Goal: Navigation & Orientation: Go to known website

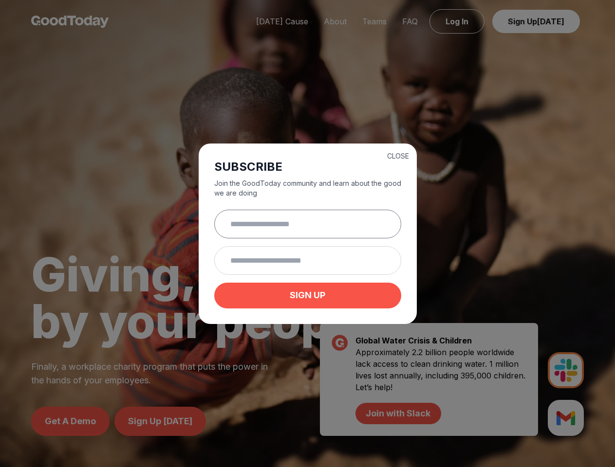
click at [307, 234] on input "text" at bounding box center [307, 224] width 187 height 29
click at [398, 155] on button "CLOSE" at bounding box center [398, 156] width 22 height 10
